Goal: Navigation & Orientation: Understand site structure

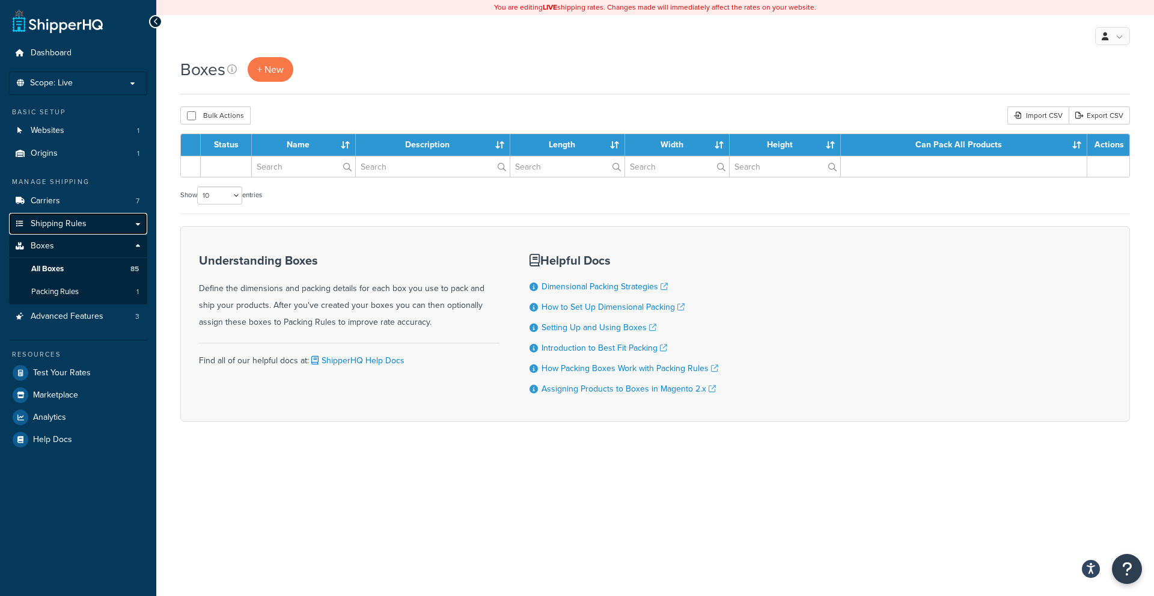
click at [66, 222] on span "Shipping Rules" at bounding box center [59, 224] width 56 height 10
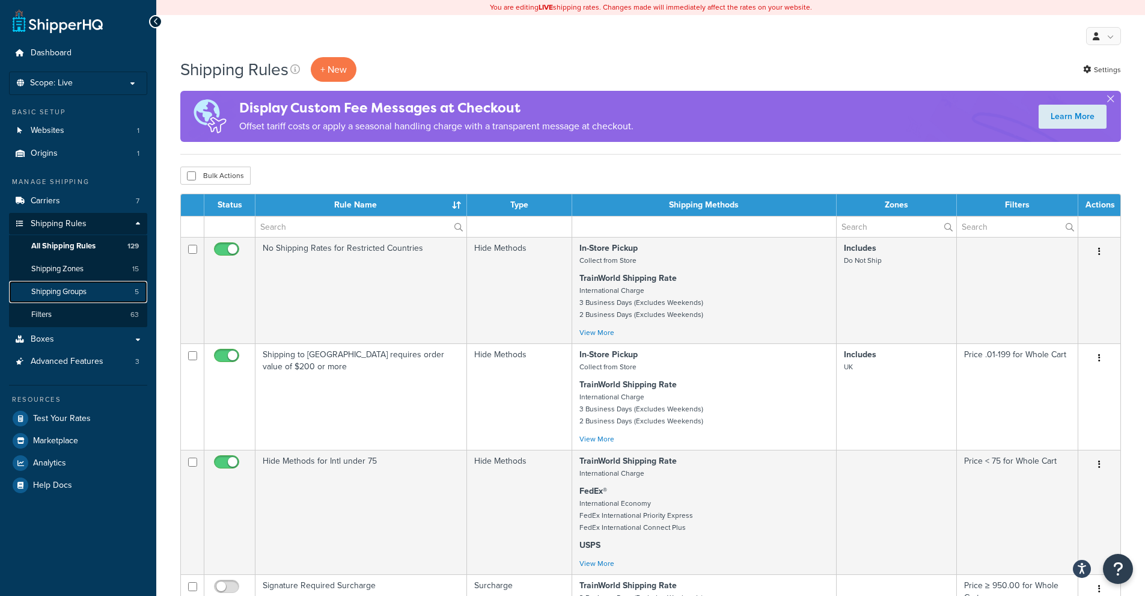
click at [75, 287] on span "Shipping Groups" at bounding box center [58, 292] width 55 height 10
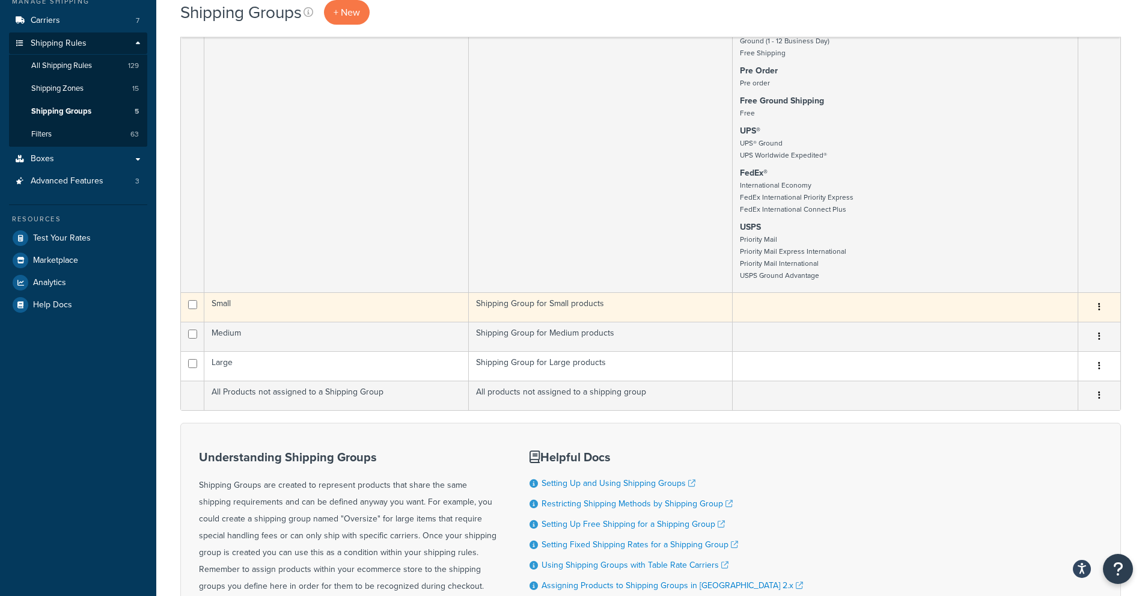
scroll to position [60, 0]
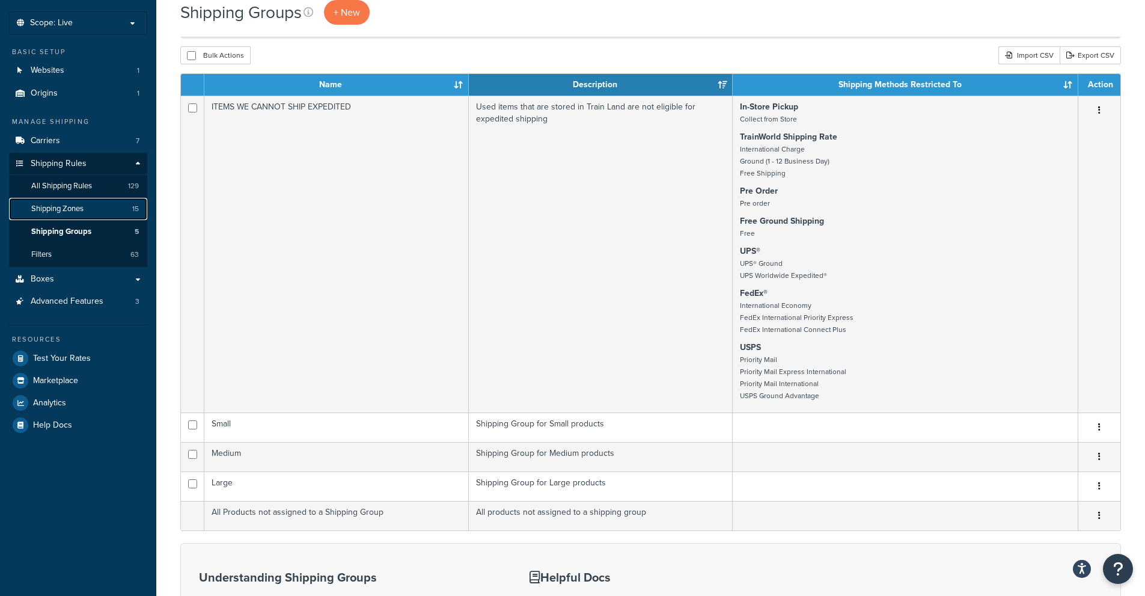
click at [61, 204] on span "Shipping Zones" at bounding box center [57, 209] width 52 height 10
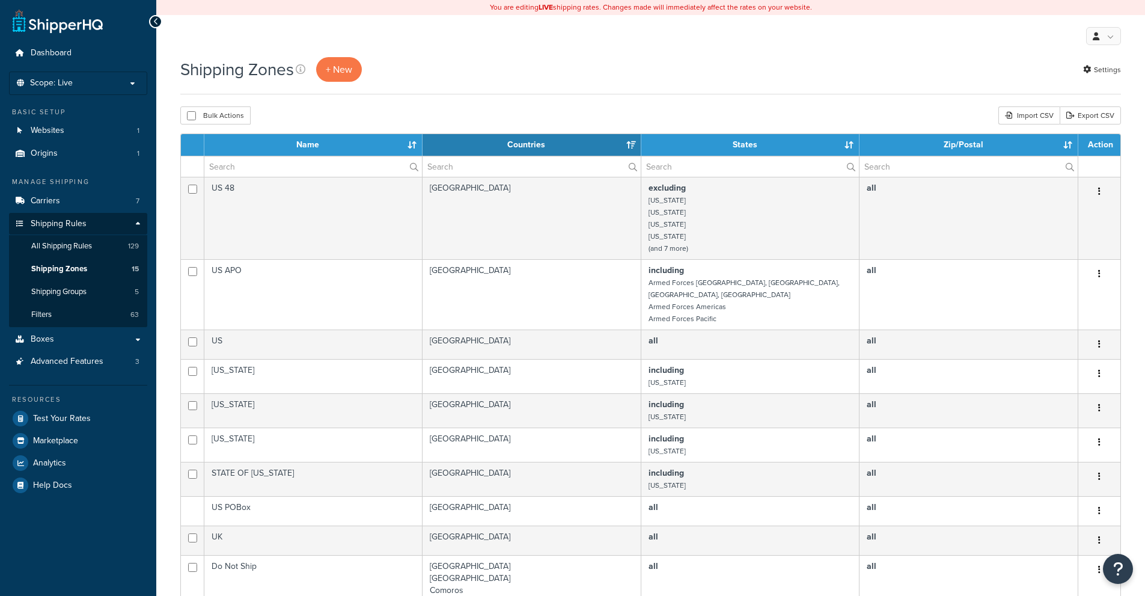
select select "15"
click at [64, 292] on span "Shipping Groups" at bounding box center [58, 292] width 55 height 10
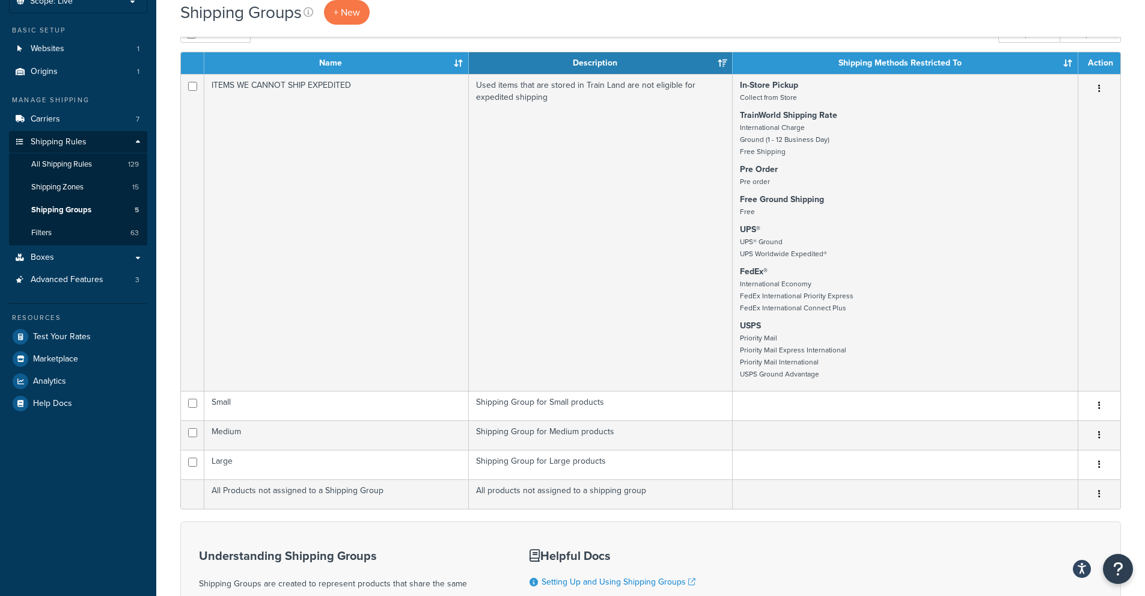
scroll to position [60, 0]
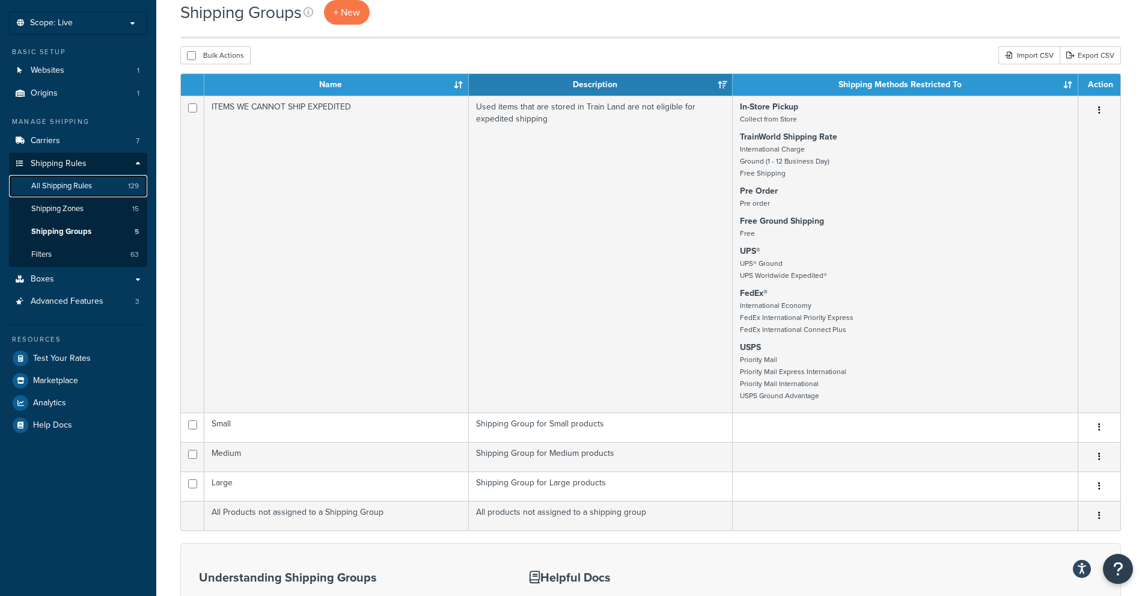
click at [76, 186] on span "All Shipping Rules" at bounding box center [61, 186] width 61 height 10
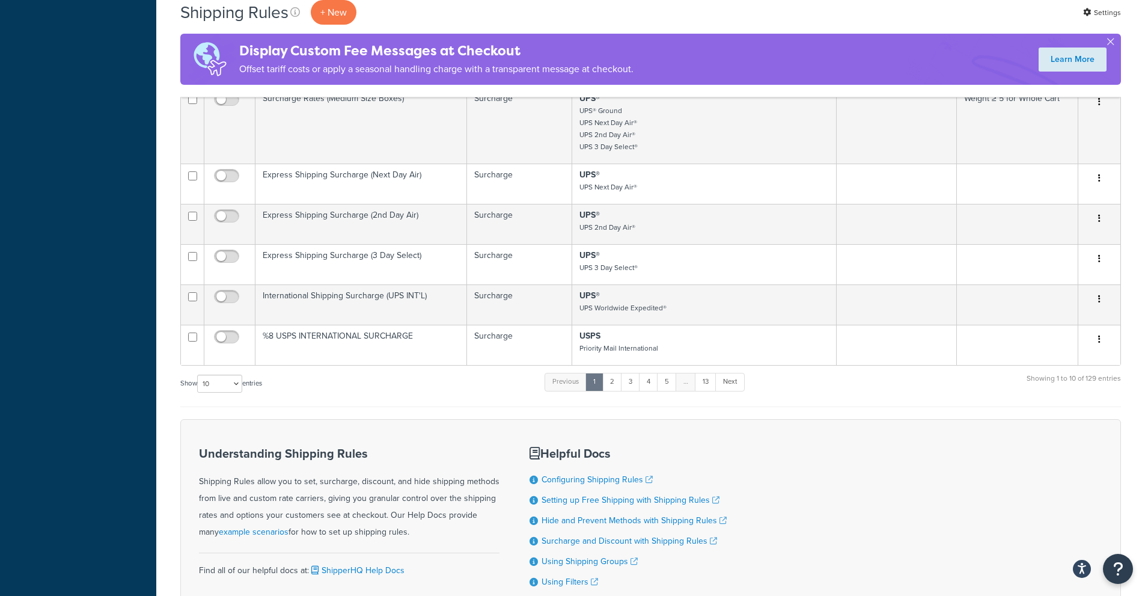
scroll to position [588, 0]
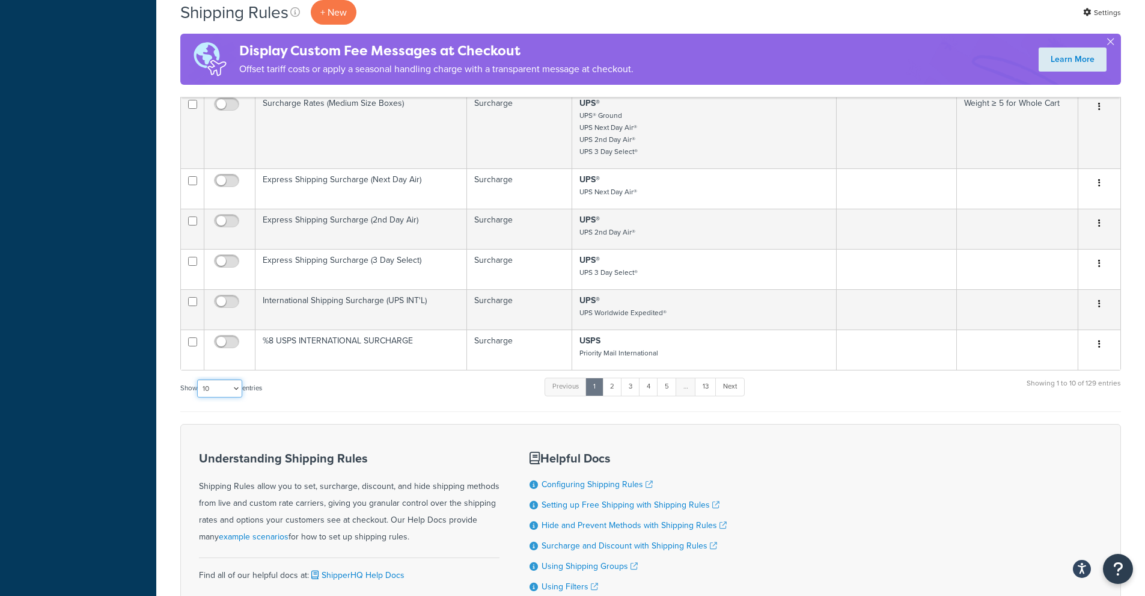
click at [220, 394] on select "10 15 25 50 100 1000" at bounding box center [219, 388] width 45 height 18
select select "1000"
click at [198, 380] on select "10 15 25 50 100 1000" at bounding box center [219, 388] width 45 height 18
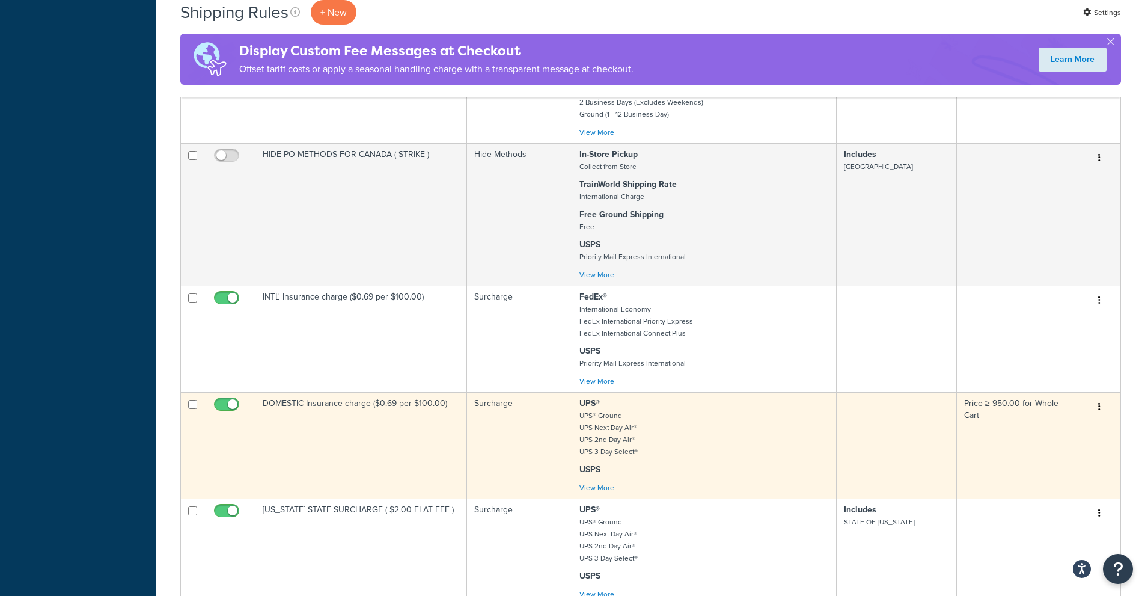
scroll to position [8579, 0]
